Goal: Book appointment/travel/reservation

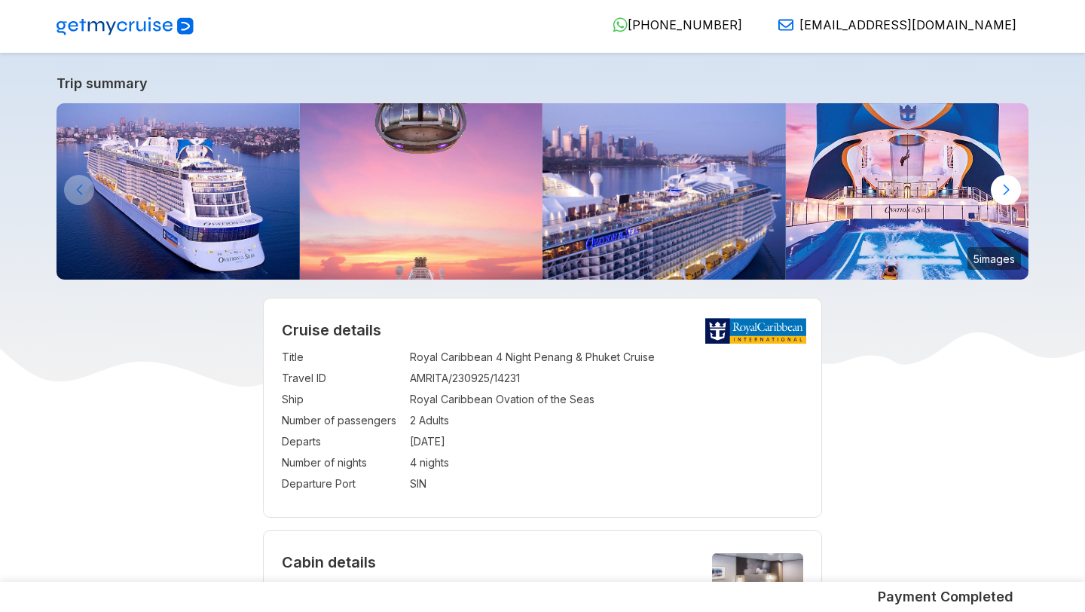
select select "**"
select select "*"
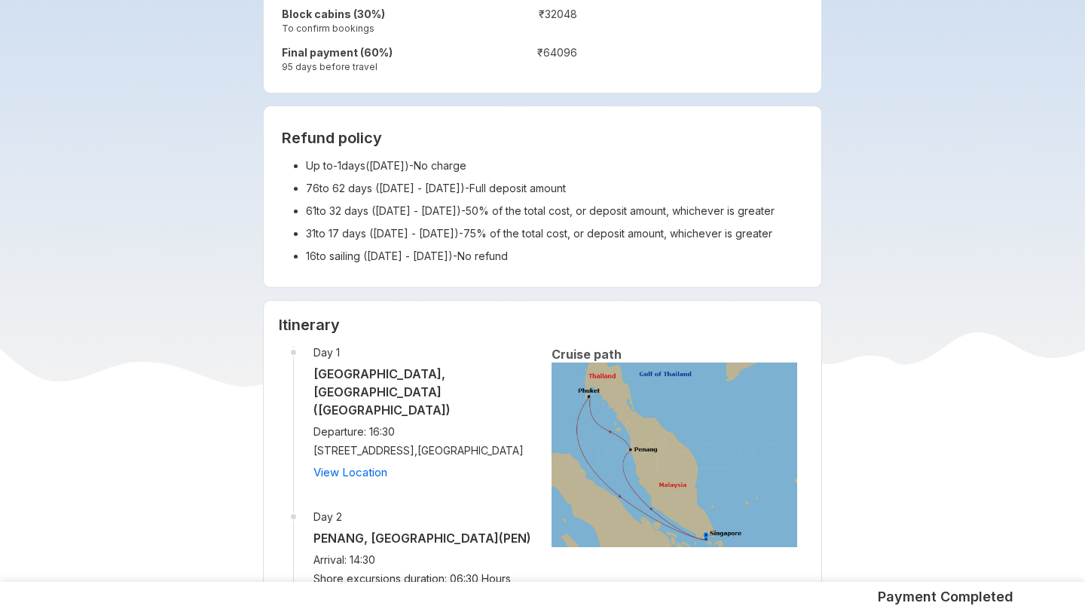
scroll to position [1551, 0]
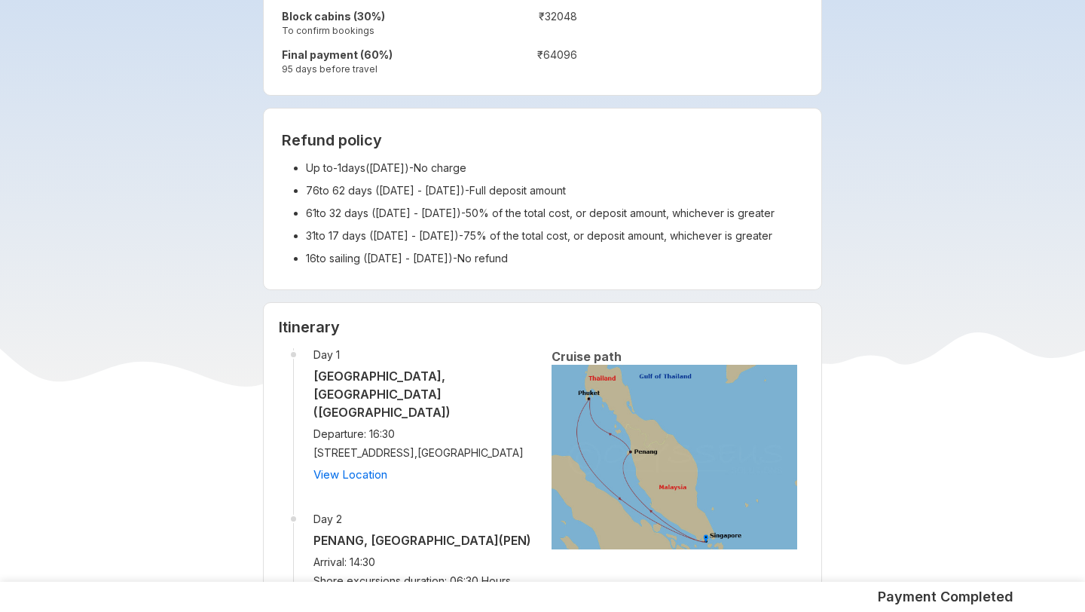
click at [348, 173] on li "Up to -1 days( [DATE] ) - No charge" at bounding box center [555, 168] width 498 height 23
drag, startPoint x: 307, startPoint y: 172, endPoint x: 370, endPoint y: 172, distance: 63.3
click at [370, 172] on li "Up to -1 days( [DATE] ) - No charge" at bounding box center [555, 168] width 498 height 23
click at [316, 174] on li "Up to -1 days( [DATE] ) - No charge" at bounding box center [555, 168] width 498 height 23
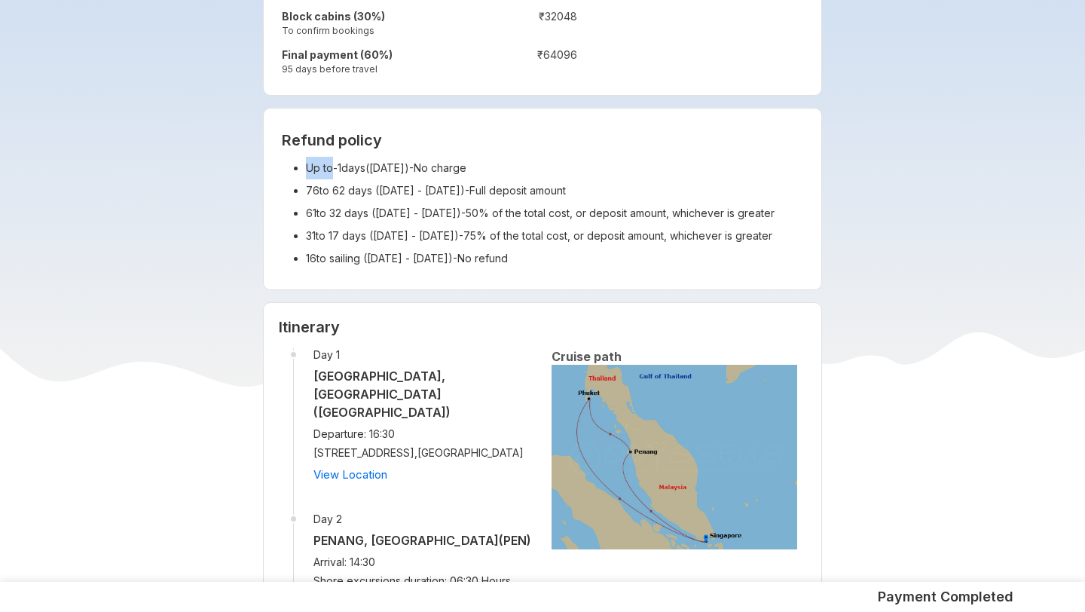
drag, startPoint x: 303, startPoint y: 171, endPoint x: 332, endPoint y: 171, distance: 29.4
click at [332, 171] on ul "Up to -1 days( [DATE] ) - No charge 76 to 62 days ( [DATE] - [DATE] ) - Full de…" at bounding box center [543, 213] width 522 height 113
copy li "Up to"
